Goal: Task Accomplishment & Management: Manage account settings

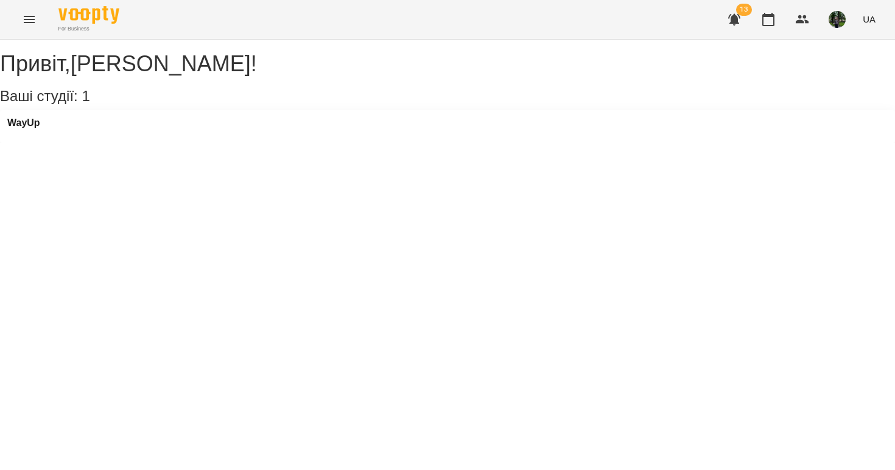
click at [55, 134] on div "WayUp" at bounding box center [447, 126] width 895 height 33
click at [40, 128] on h3 "WayUp" at bounding box center [23, 122] width 33 height 11
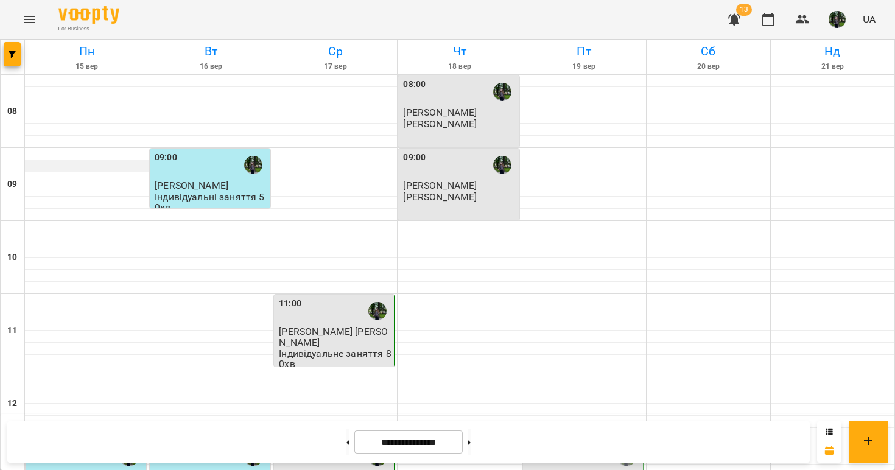
scroll to position [368, 0]
click at [547, 469] on span "[PERSON_NAME]" at bounding box center [565, 478] width 74 height 12
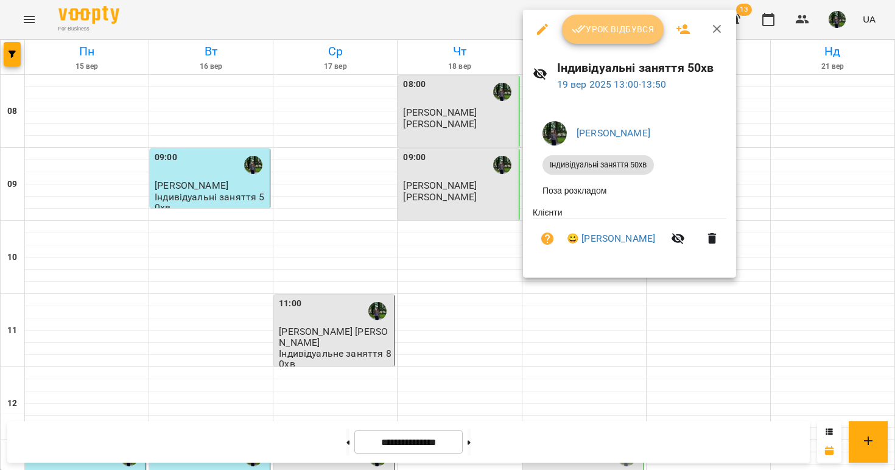
click at [586, 22] on span "Урок відбувся" at bounding box center [613, 29] width 83 height 15
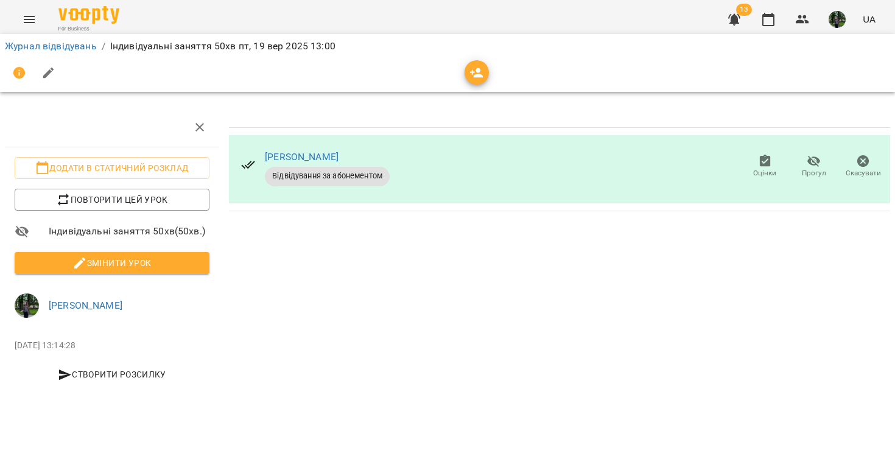
click at [105, 259] on span "Змінити урок" at bounding box center [111, 263] width 175 height 15
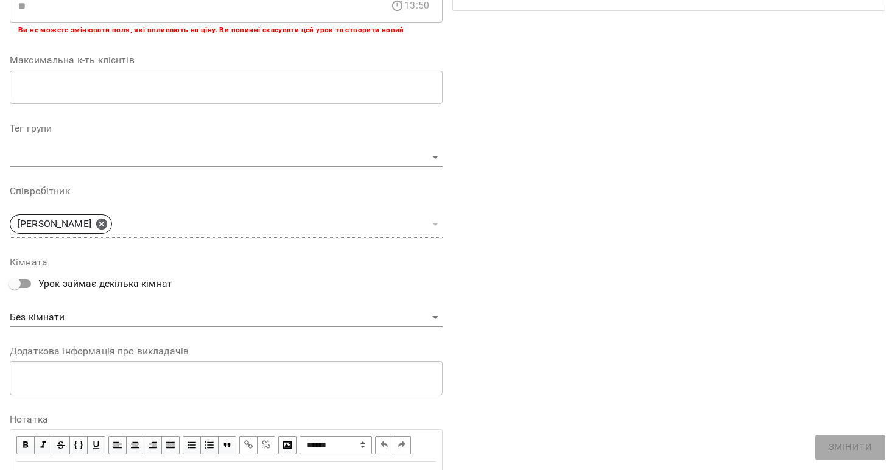
scroll to position [340, 0]
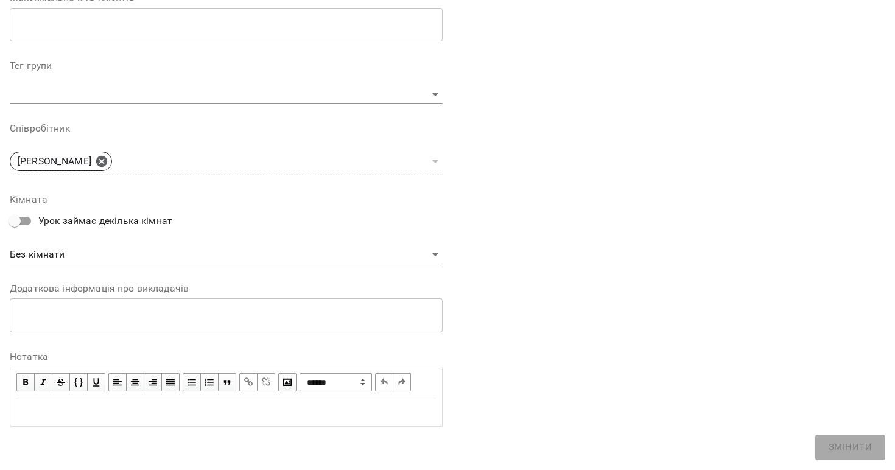
click at [55, 426] on div "**********" at bounding box center [226, 72] width 433 height 727
click at [55, 417] on div "Edit text" at bounding box center [225, 412] width 419 height 15
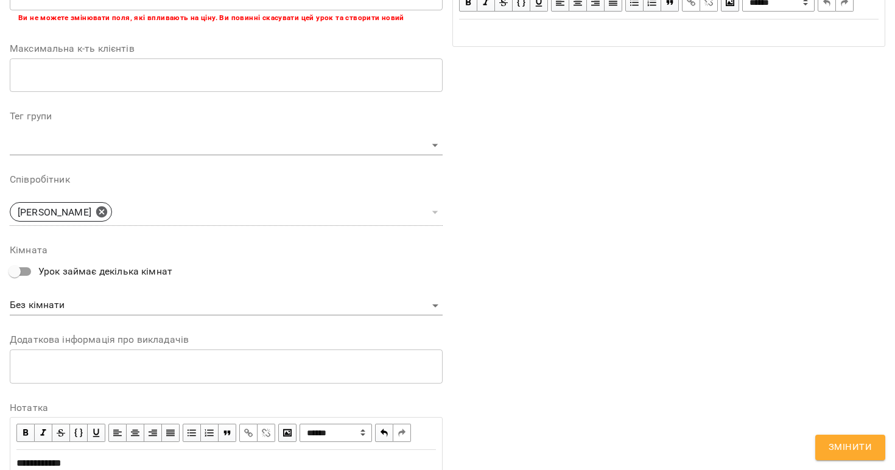
scroll to position [390, 0]
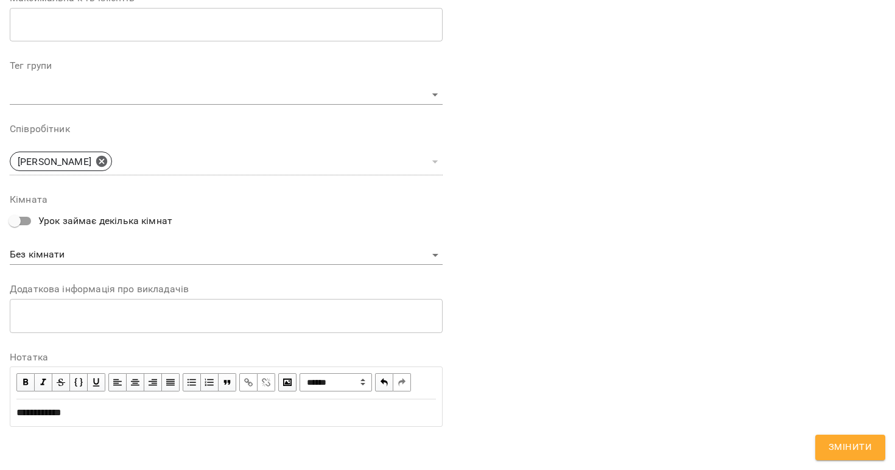
click at [850, 447] on span "Змінити" at bounding box center [849, 447] width 43 height 16
